Goal: Task Accomplishment & Management: Manage account settings

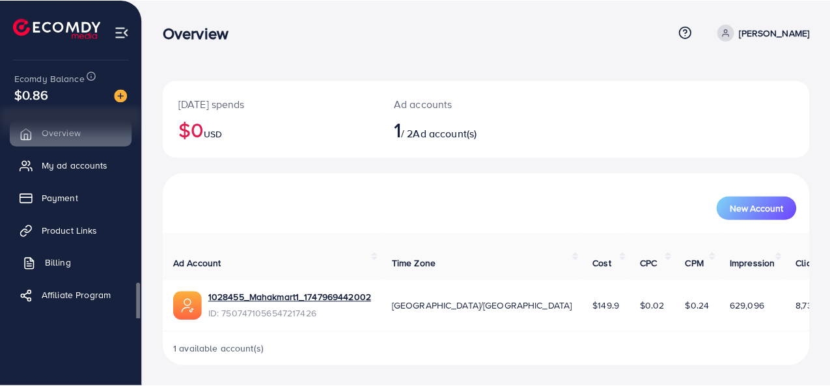
scroll to position [3, 0]
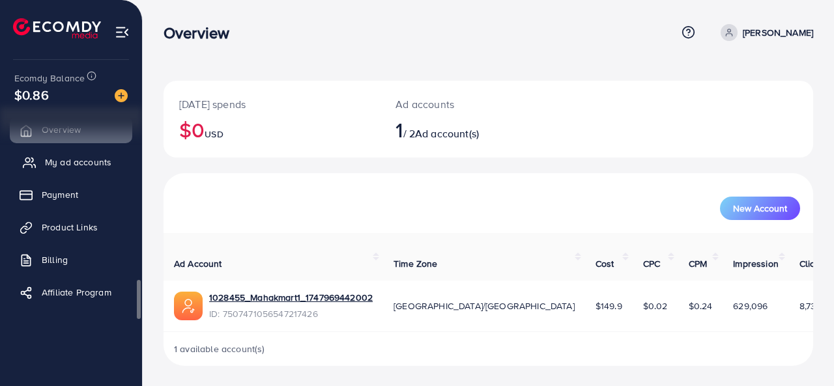
click at [51, 171] on link "My ad accounts" at bounding box center [71, 162] width 122 height 26
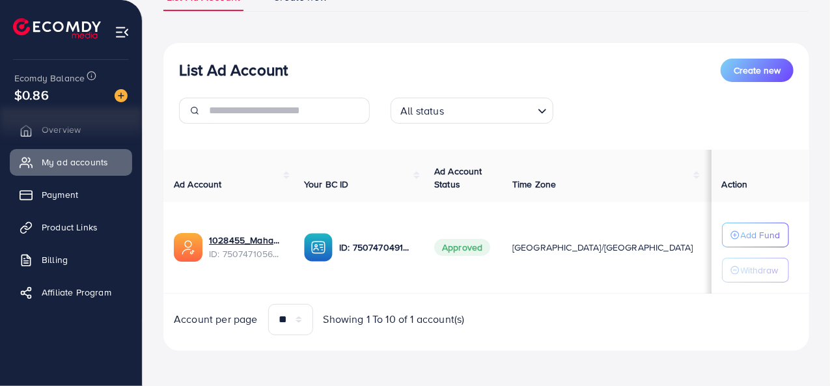
scroll to position [116, 0]
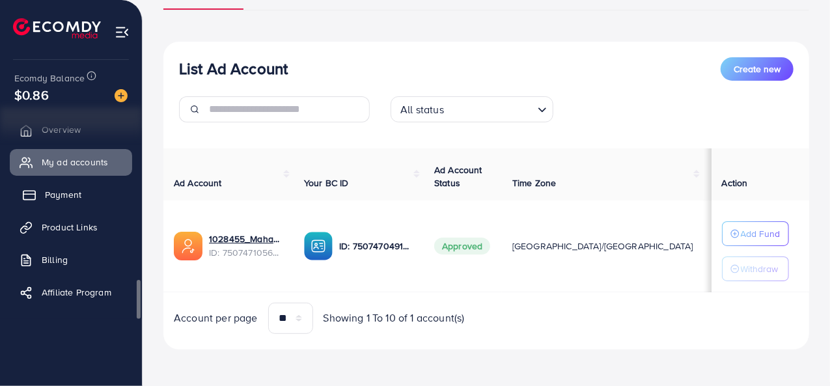
click at [67, 204] on link "Payment" at bounding box center [71, 195] width 122 height 26
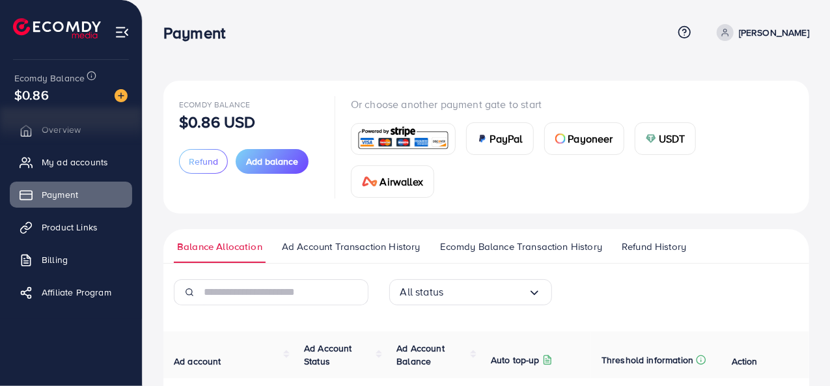
click at [654, 145] on div "USDT" at bounding box center [666, 138] width 61 height 31
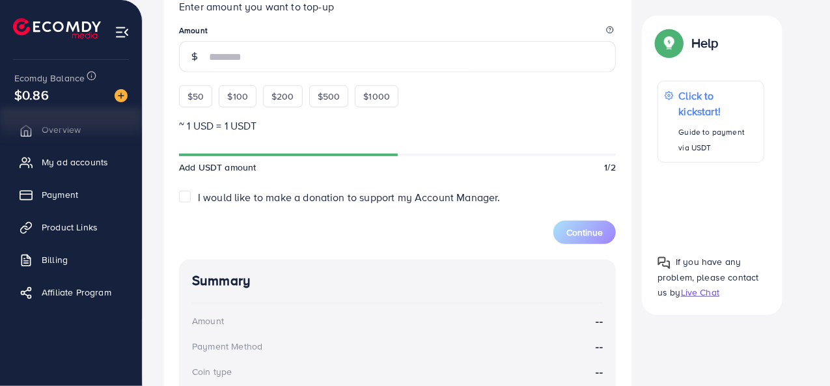
scroll to position [383, 0]
click at [191, 98] on div "$50 $100 $200 $500 $1000" at bounding box center [312, 93] width 267 height 29
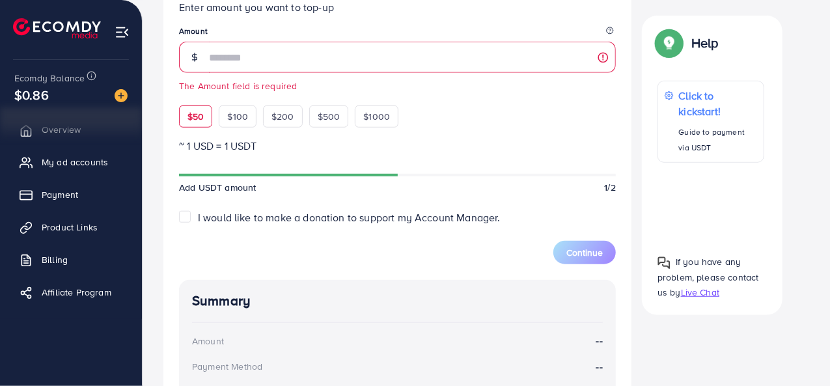
click at [201, 107] on div "$50" at bounding box center [195, 116] width 33 height 22
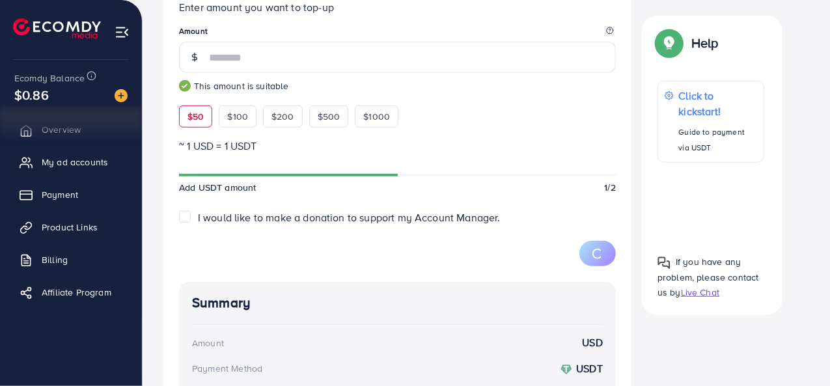
type input "**"
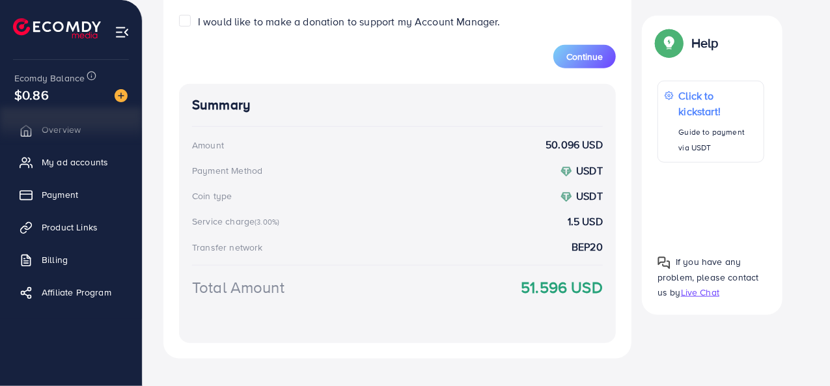
scroll to position [597, 0]
